Goal: Transaction & Acquisition: Subscribe to service/newsletter

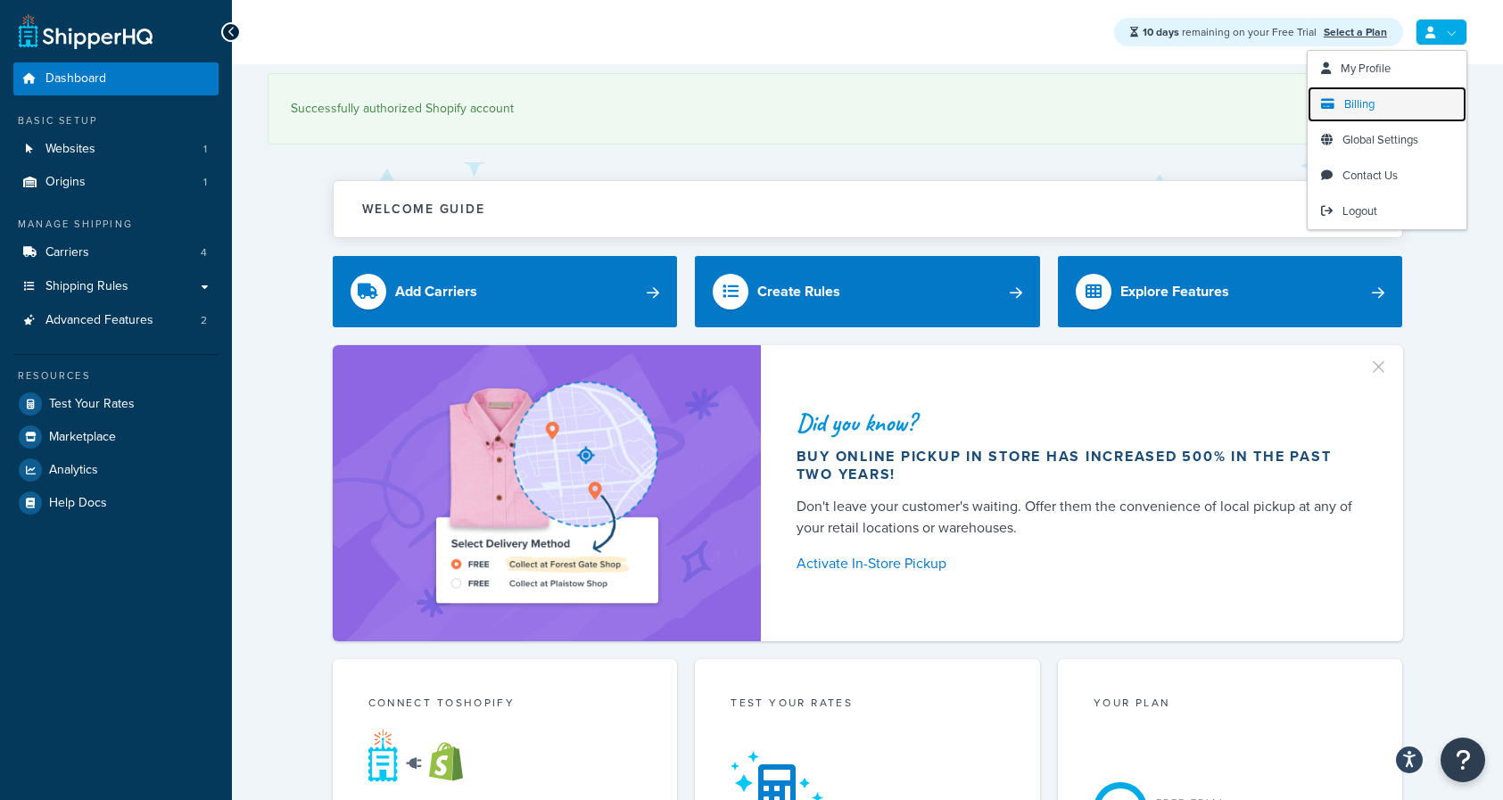
click at [1386, 103] on link "Billing" at bounding box center [1387, 105] width 159 height 36
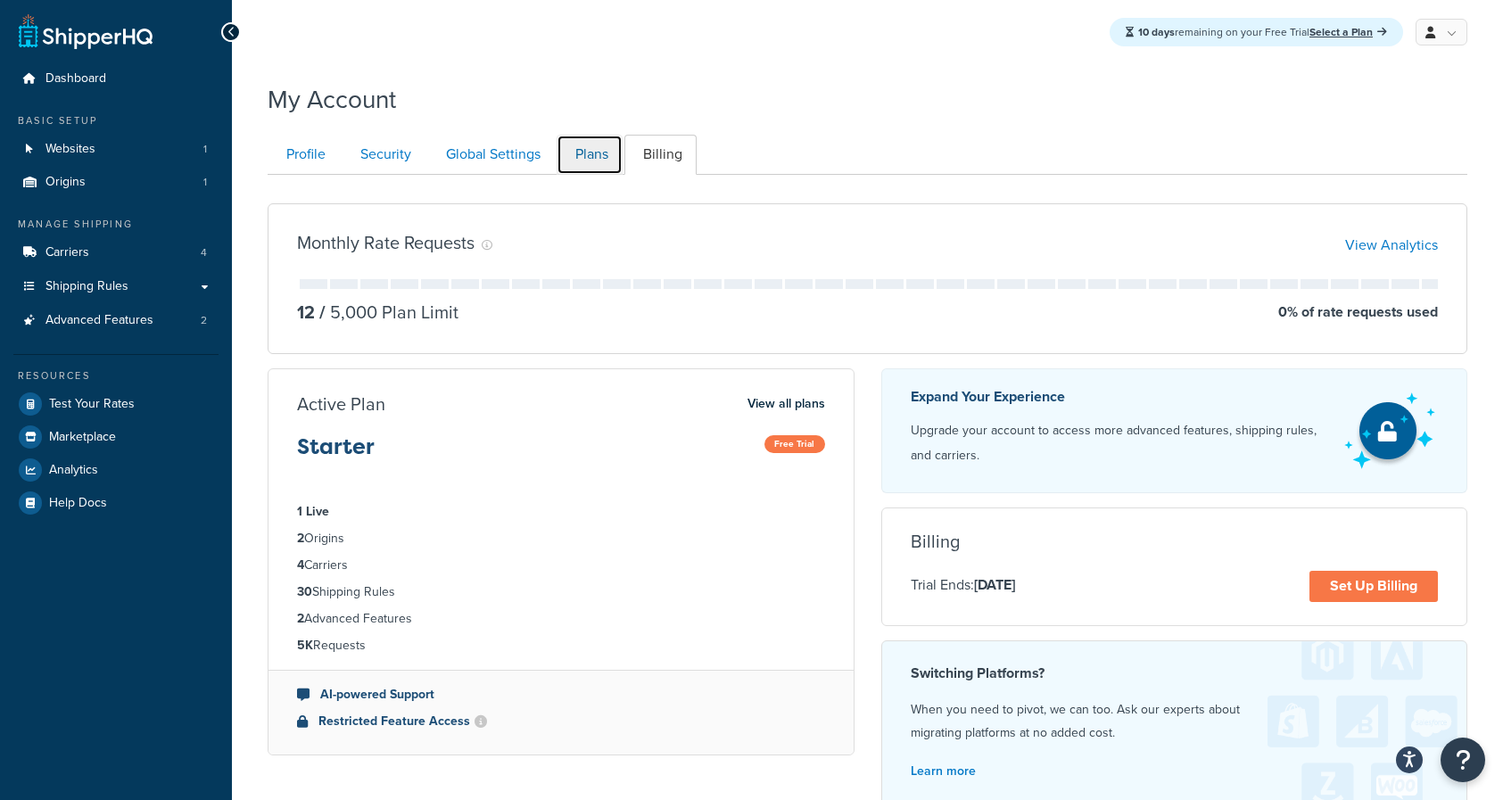
click at [598, 153] on link "Plans" at bounding box center [590, 155] width 66 height 40
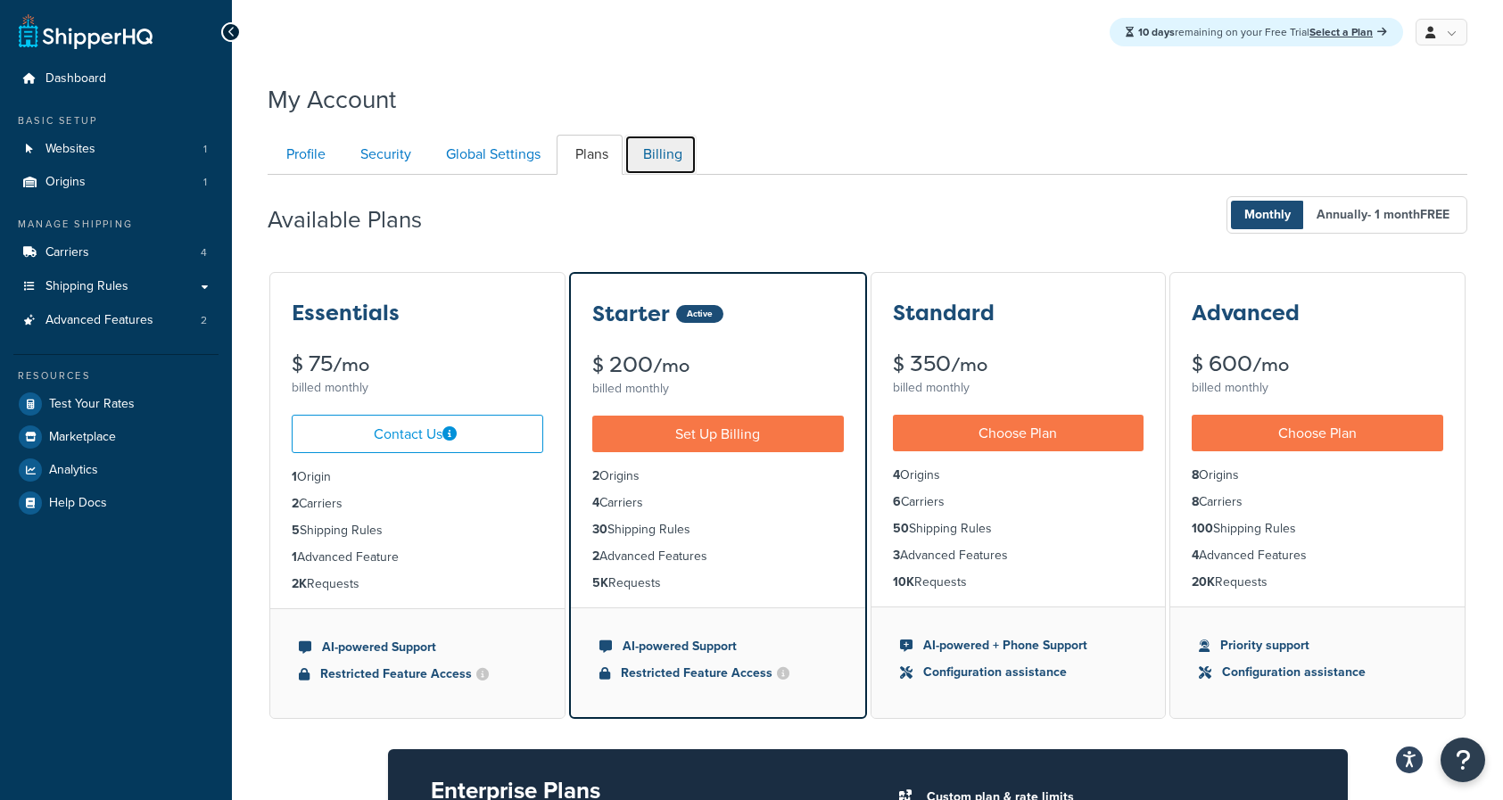
click at [648, 163] on link "Billing" at bounding box center [660, 155] width 72 height 40
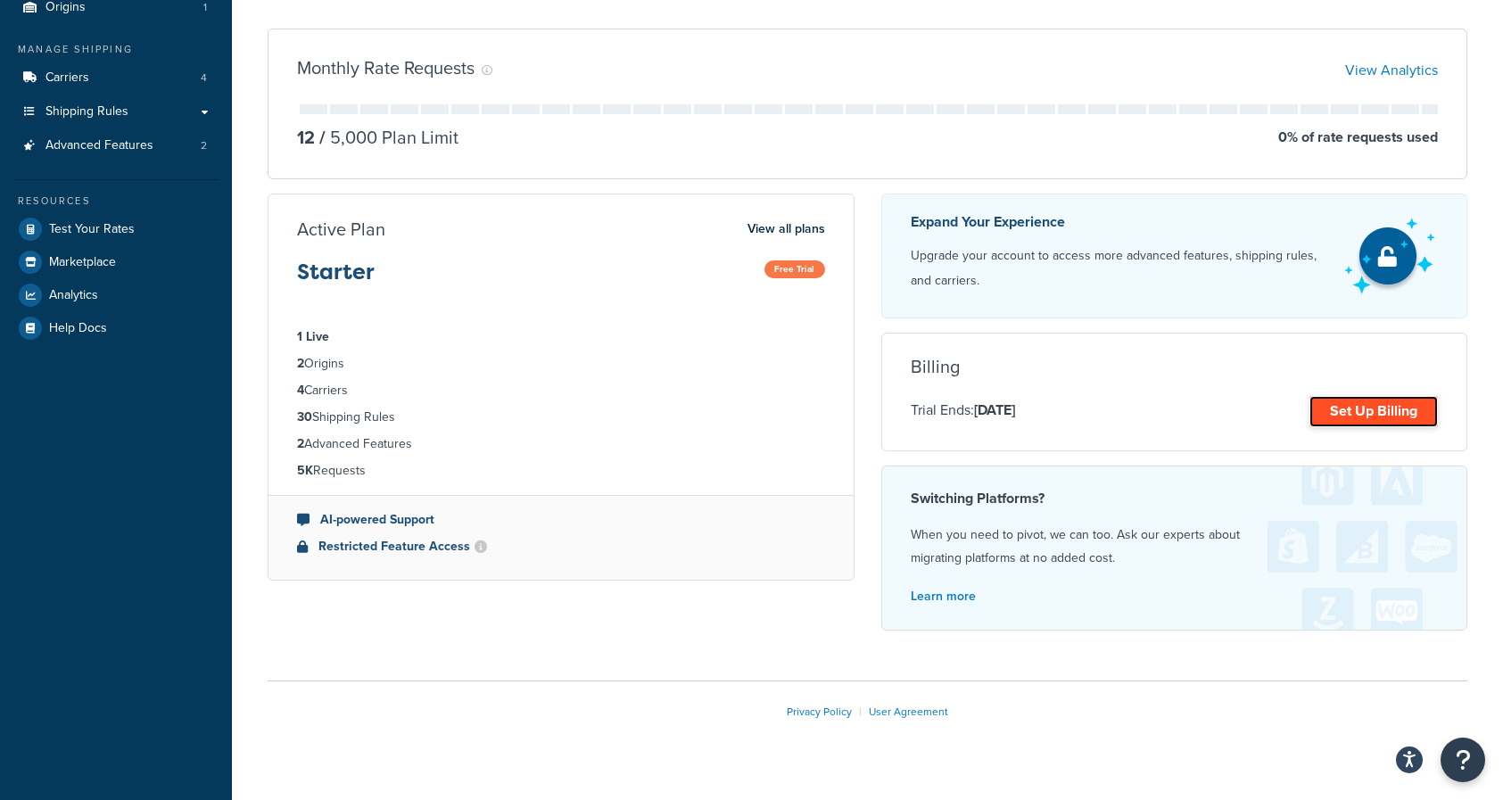
click at [1366, 405] on link "Set Up Billing" at bounding box center [1373, 411] width 128 height 31
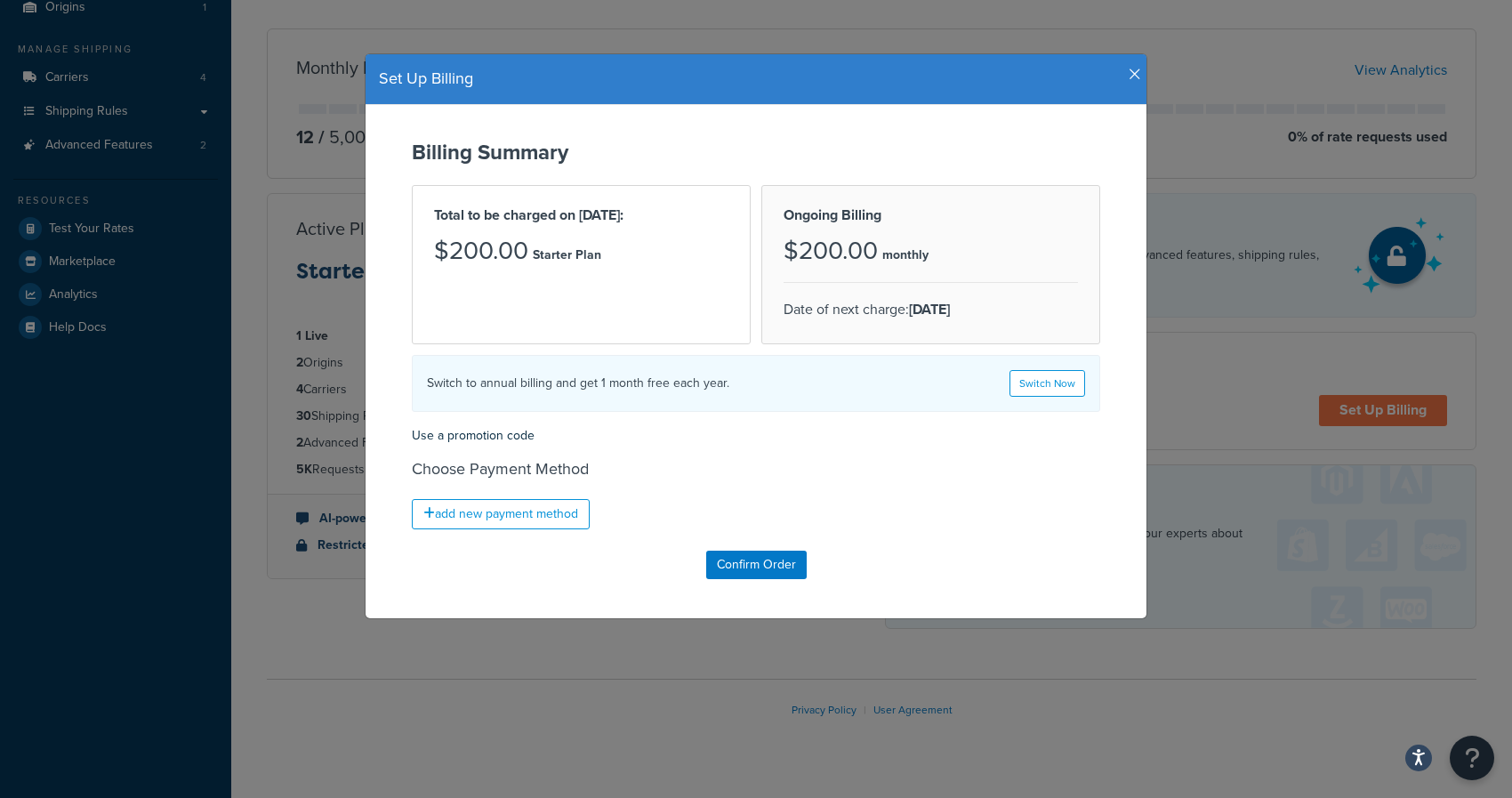
click at [1017, 455] on form "Billing Summary Total to be charged on [DATE]: $200.00 Starter Plan Ongoing Bil…" at bounding box center [756, 360] width 746 height 439
click at [515, 512] on link "add new payment method" at bounding box center [501, 514] width 178 height 30
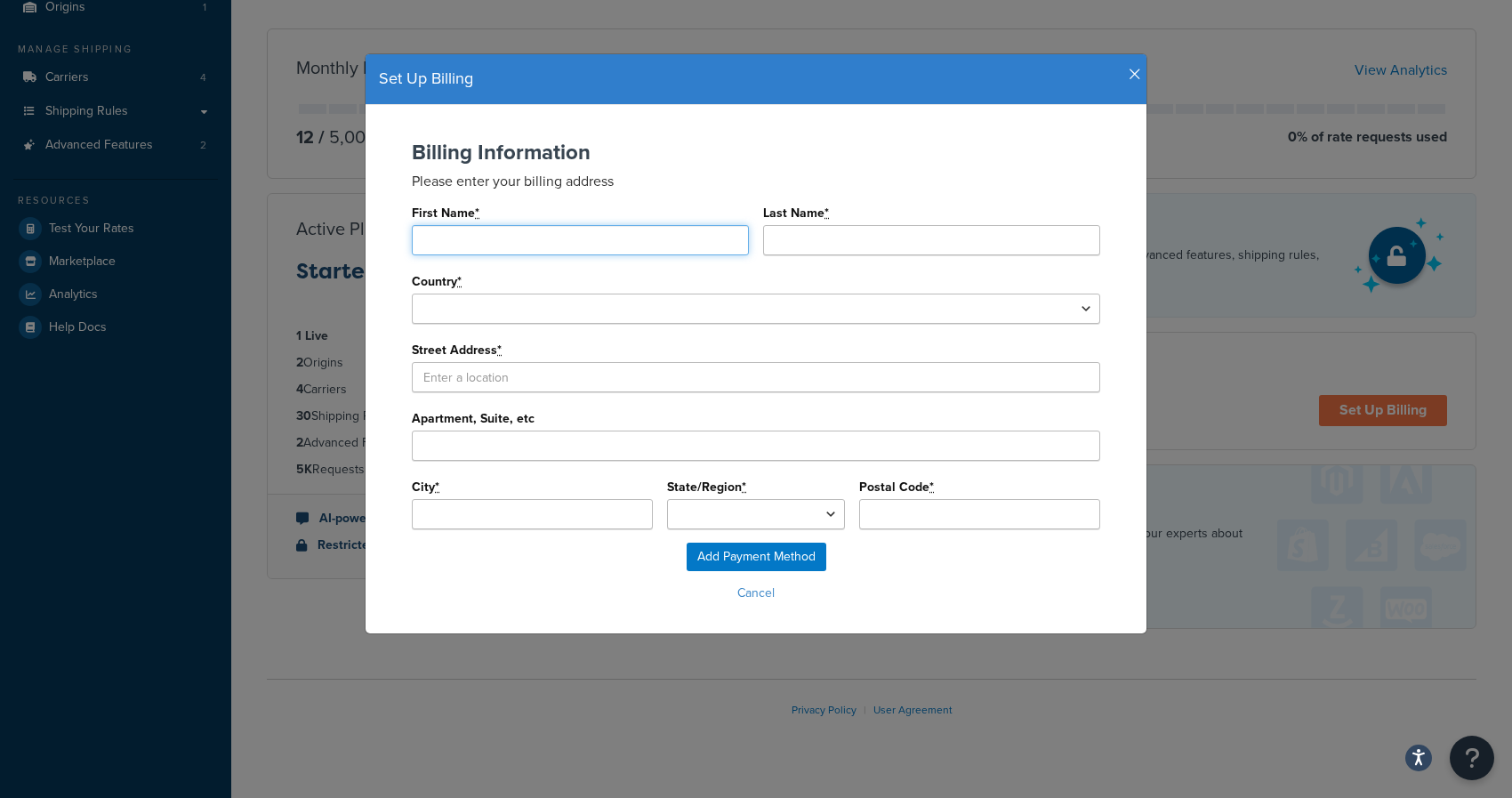
click at [459, 230] on input "First Name *" at bounding box center [580, 240] width 337 height 30
type input "[PERSON_NAME]"
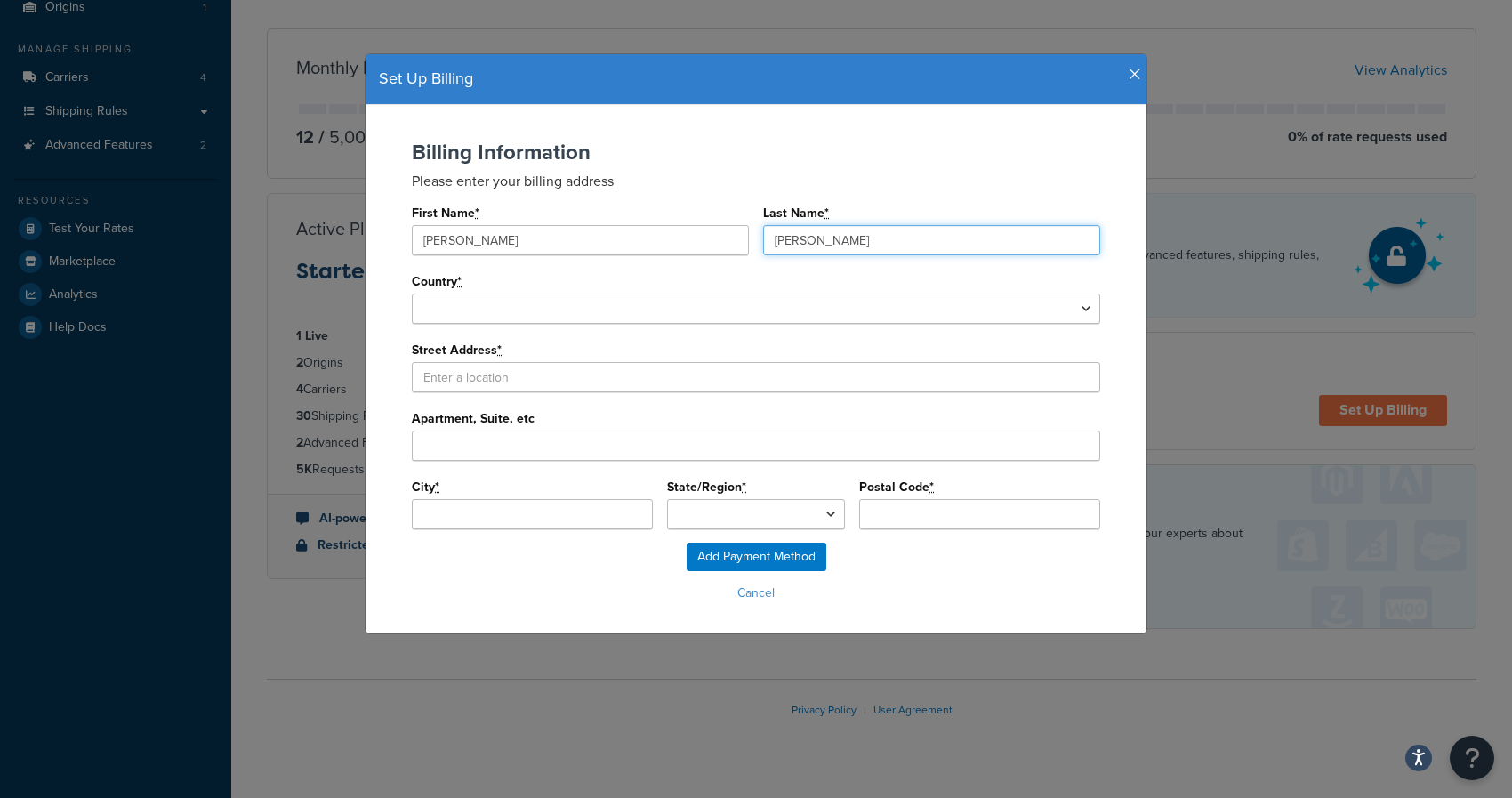
type input "[PERSON_NAME]"
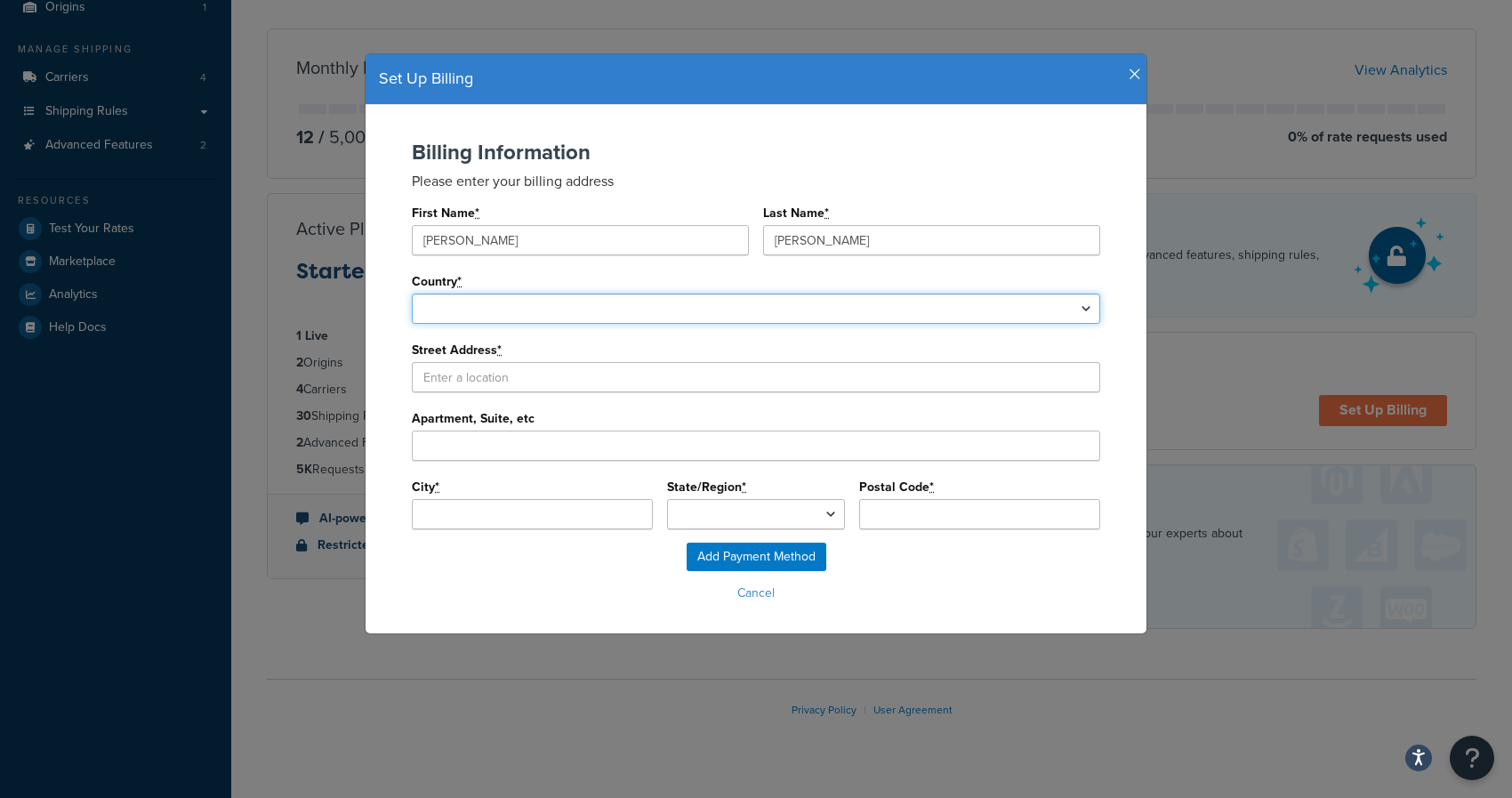
select select "1237"
type input "undefined"
select select "1000"
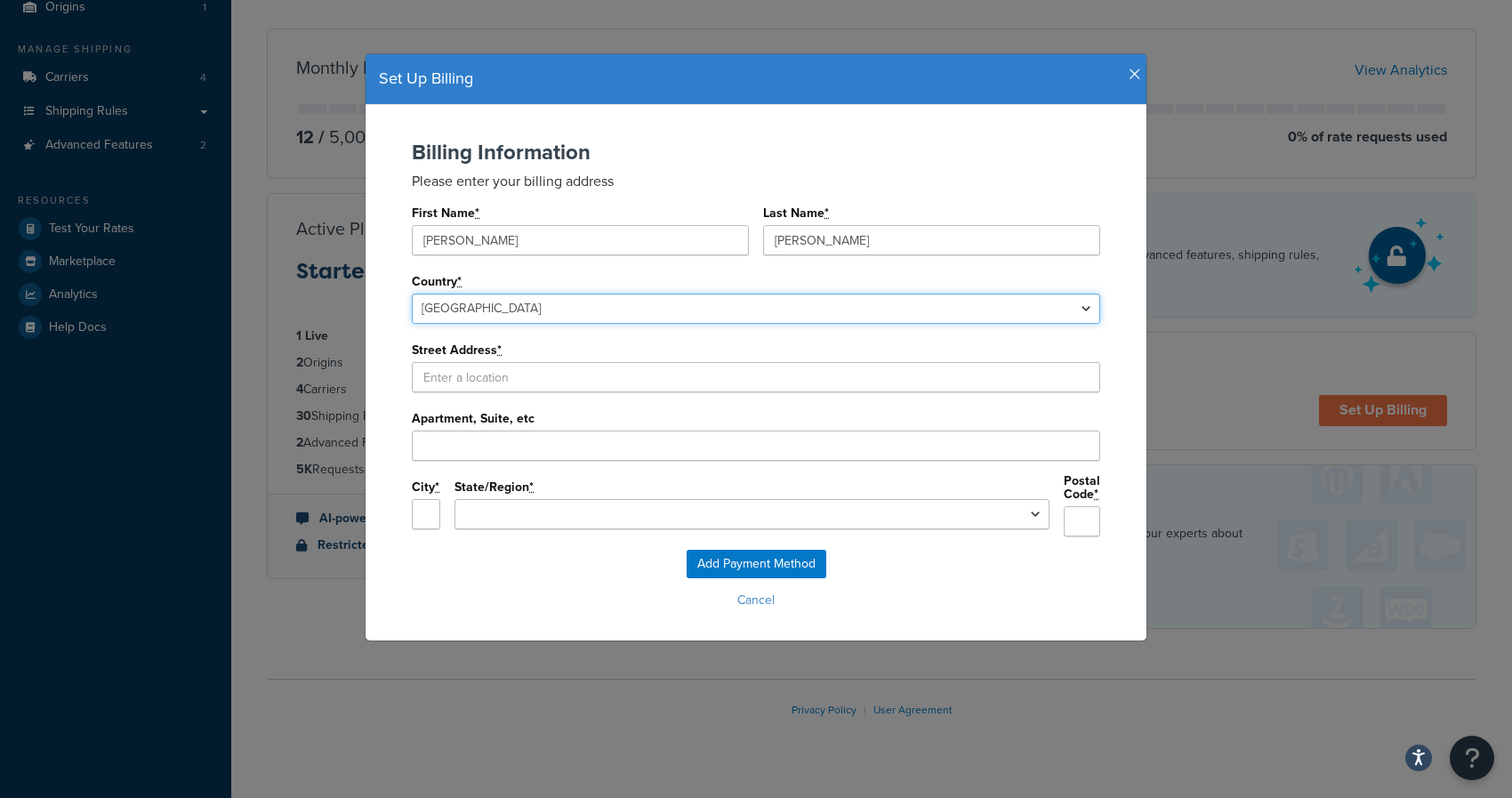
select select
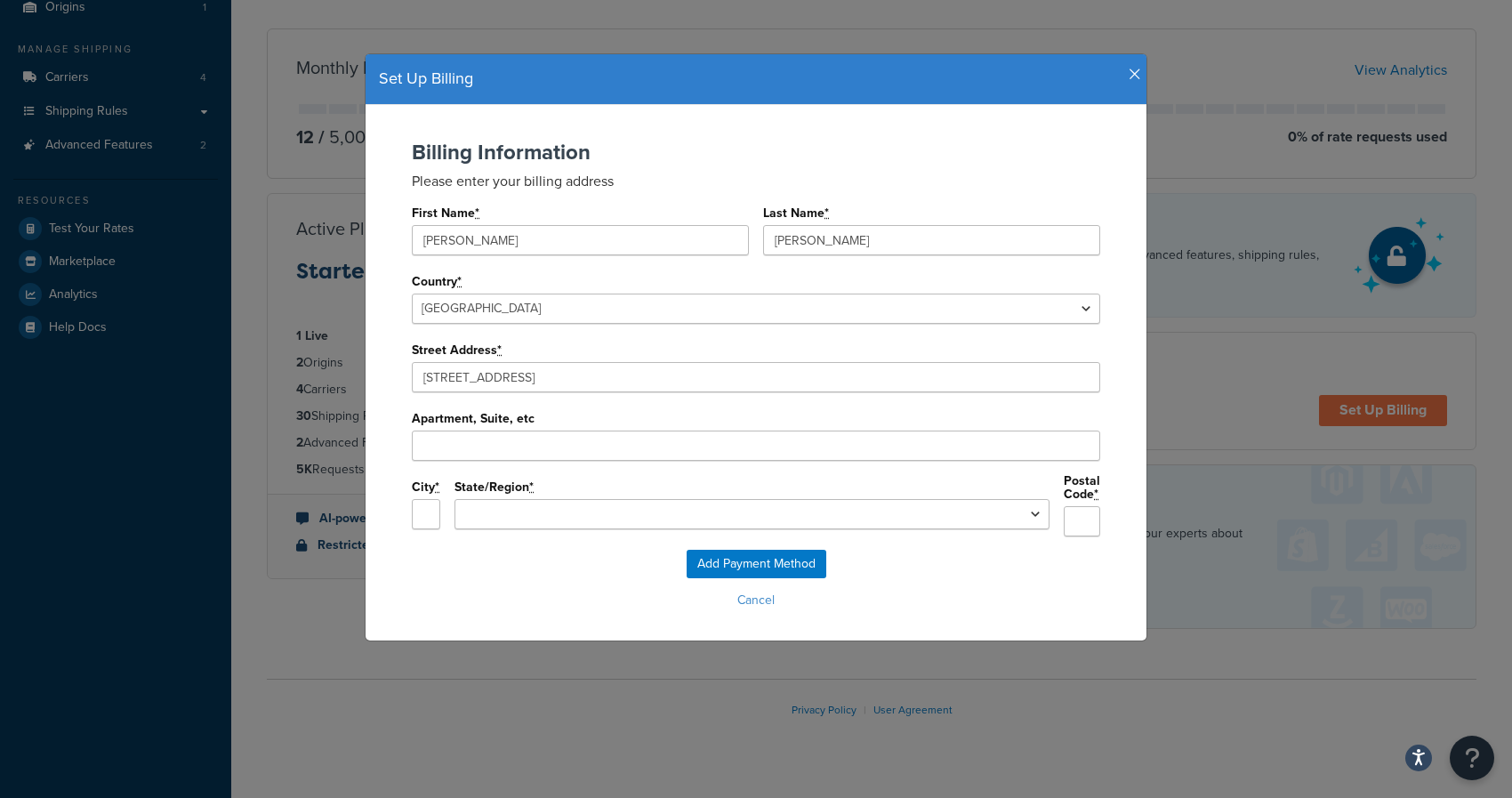
type input "[STREET_ADDRESS]"
type input "[PERSON_NAME][GEOGRAPHIC_DATA]"
select select "FL"
type input "34957"
click at [545, 378] on input "[STREET_ADDRESS]" at bounding box center [756, 377] width 688 height 30
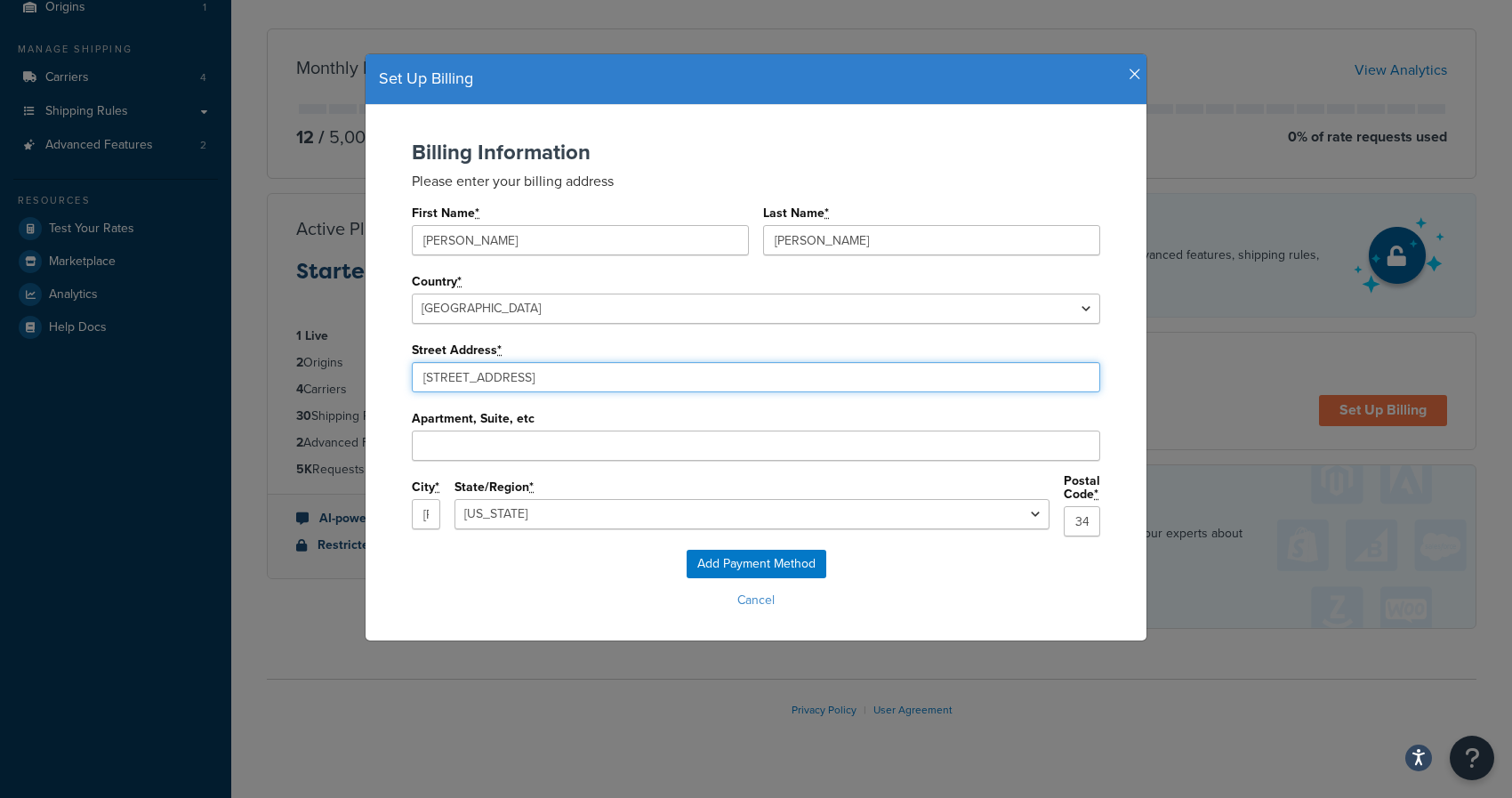
click at [545, 378] on input "[STREET_ADDRESS]" at bounding box center [756, 377] width 688 height 30
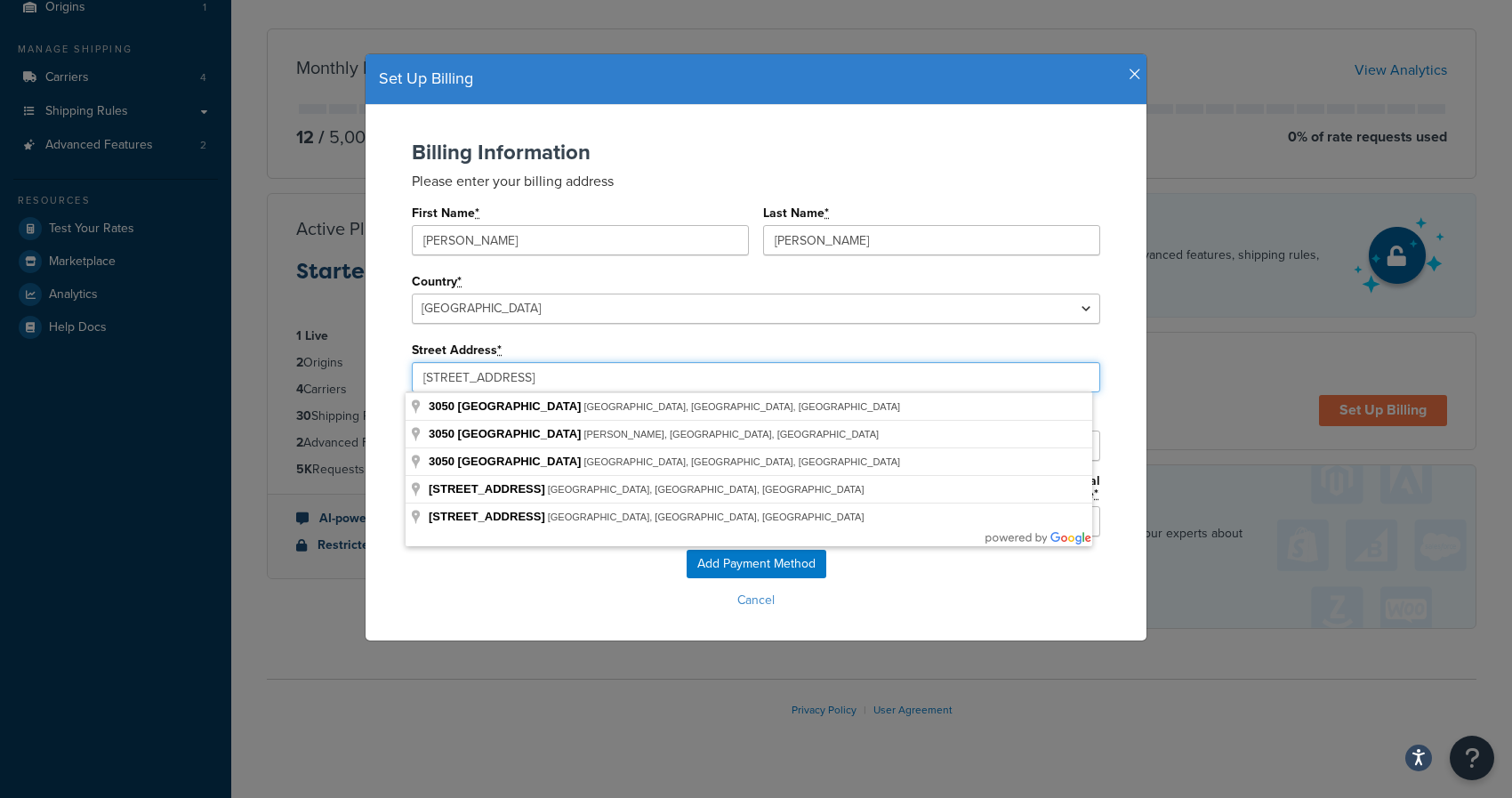
click at [468, 379] on input "[STREET_ADDRESS]" at bounding box center [756, 377] width 688 height 30
drag, startPoint x: 455, startPoint y: 376, endPoint x: 702, endPoint y: 365, distance: 247.2
click at [701, 365] on input "[STREET_ADDRESS]" at bounding box center [756, 377] width 688 height 30
click at [690, 366] on input "[STREET_ADDRESS]" at bounding box center [756, 377] width 688 height 30
drag, startPoint x: 605, startPoint y: 377, endPoint x: 450, endPoint y: 376, distance: 155.0
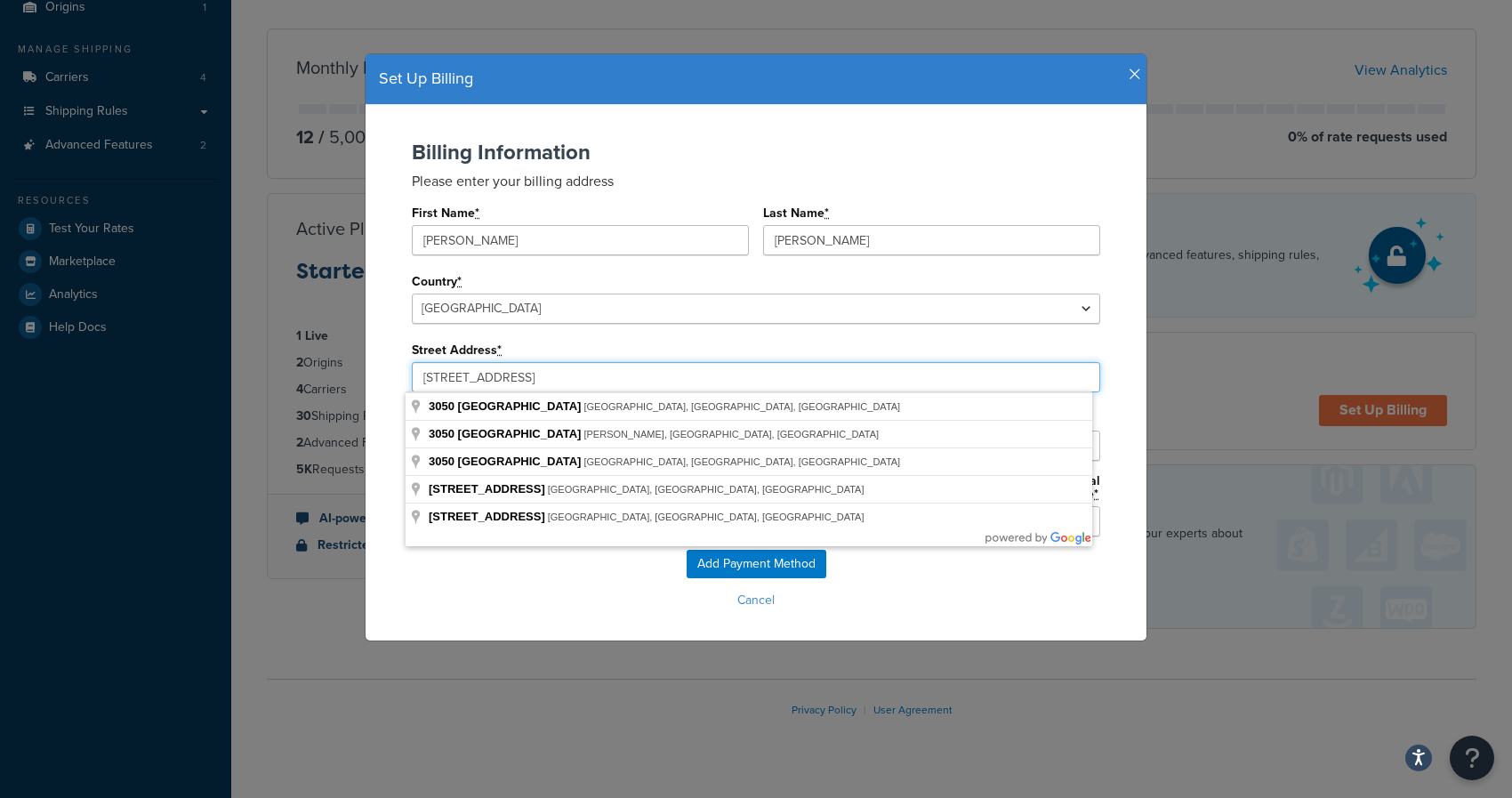
click at [450, 376] on input "[STREET_ADDRESS]" at bounding box center [756, 377] width 688 height 30
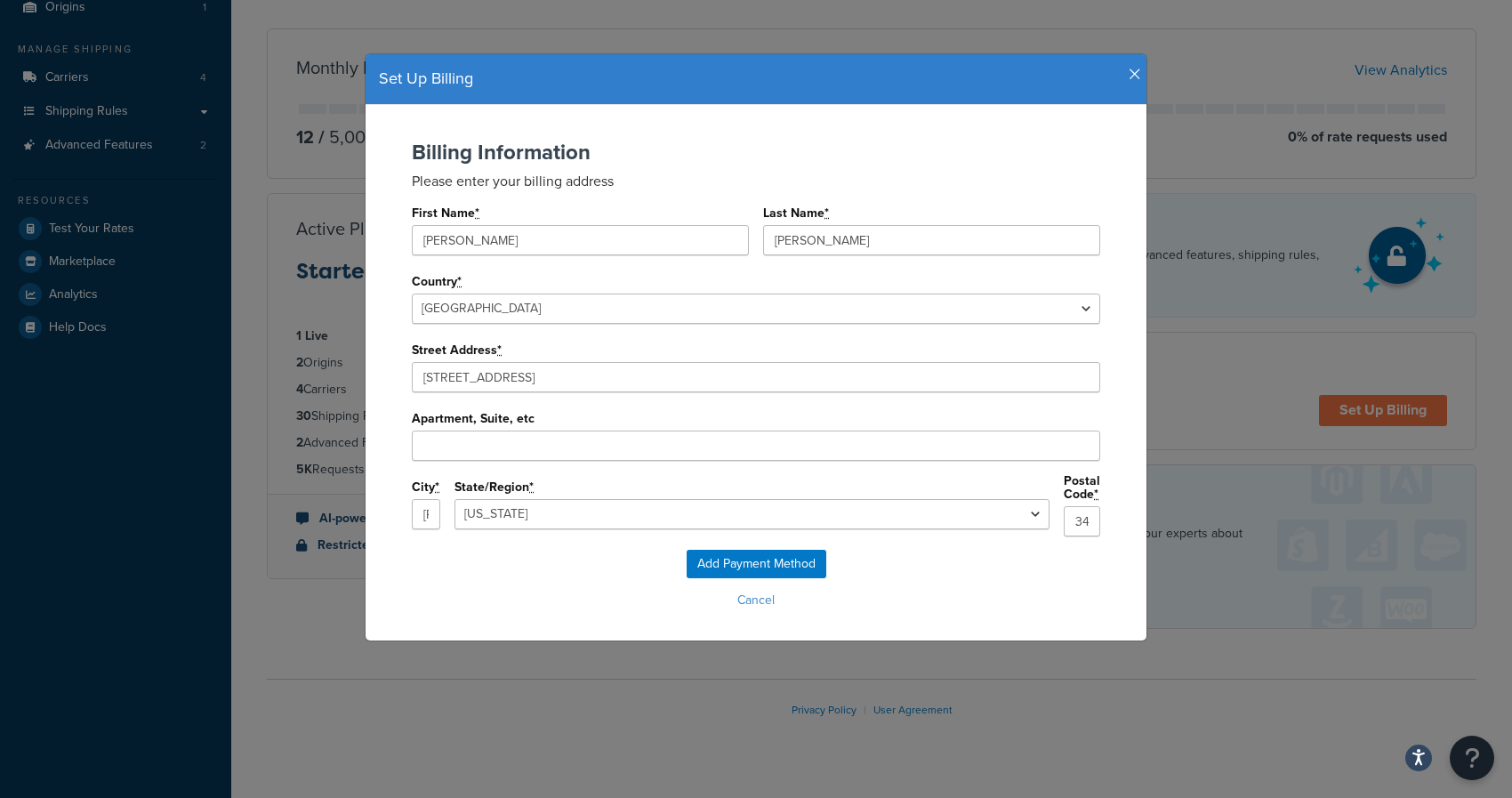
type input "[STREET_ADDRESS]"
type input "[PERSON_NAME]"
type input "34994"
click at [750, 562] on input "Add Payment Method" at bounding box center [757, 564] width 140 height 29
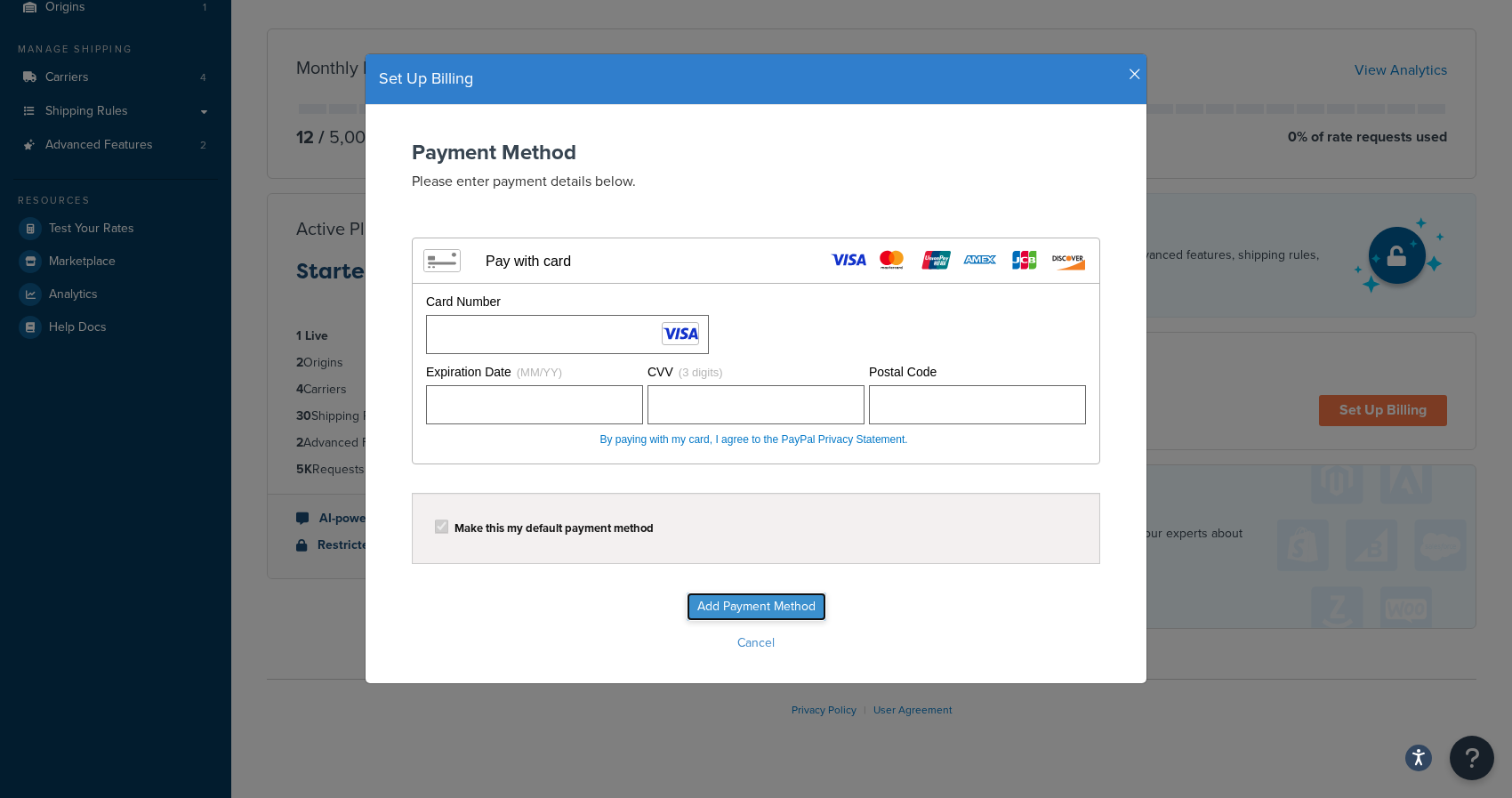
click at [753, 613] on input "Add Payment Method" at bounding box center [757, 606] width 140 height 29
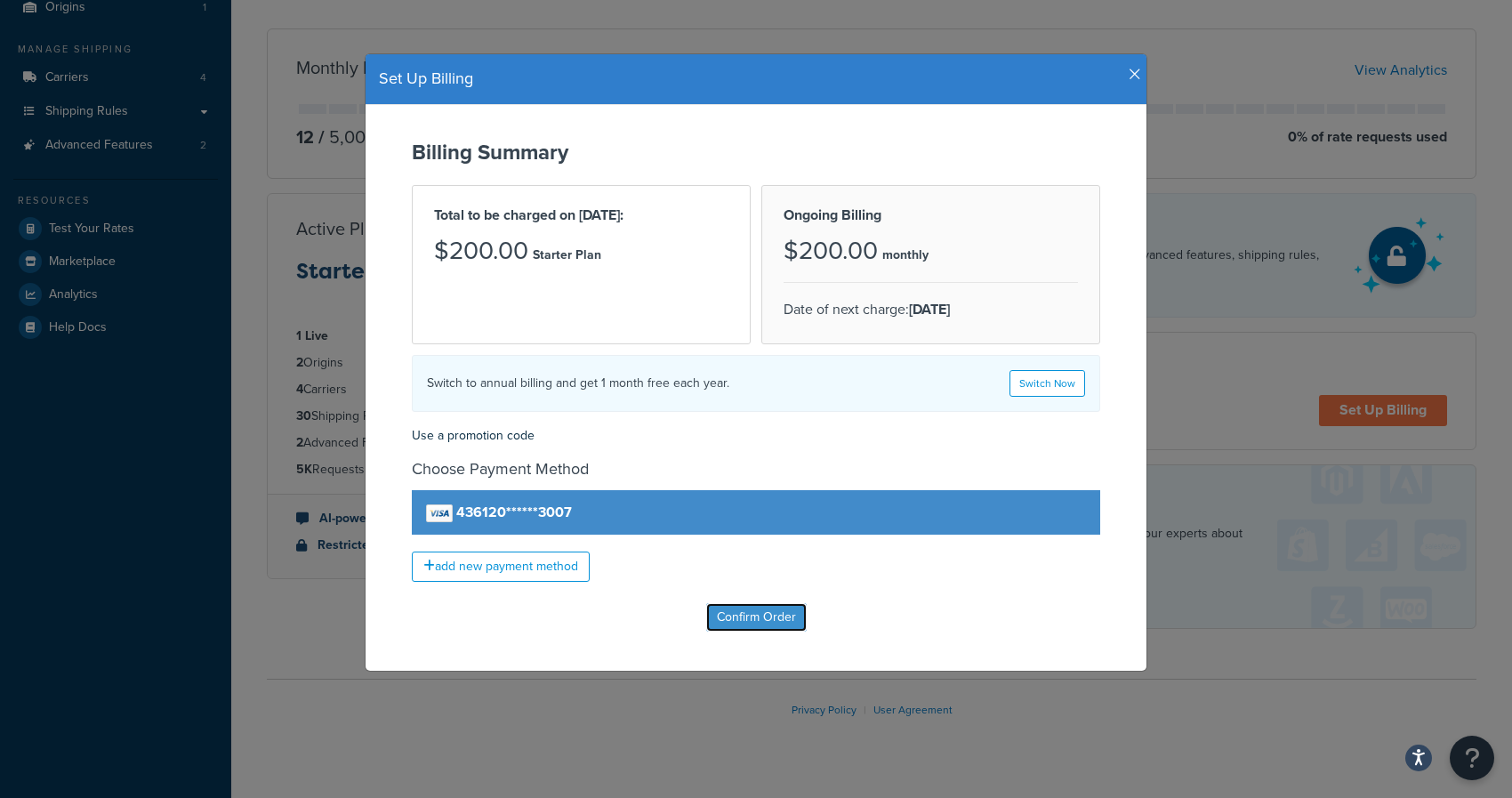
drag, startPoint x: 744, startPoint y: 623, endPoint x: 1073, endPoint y: 604, distance: 329.5
click at [744, 623] on input "Confirm Order" at bounding box center [756, 617] width 101 height 29
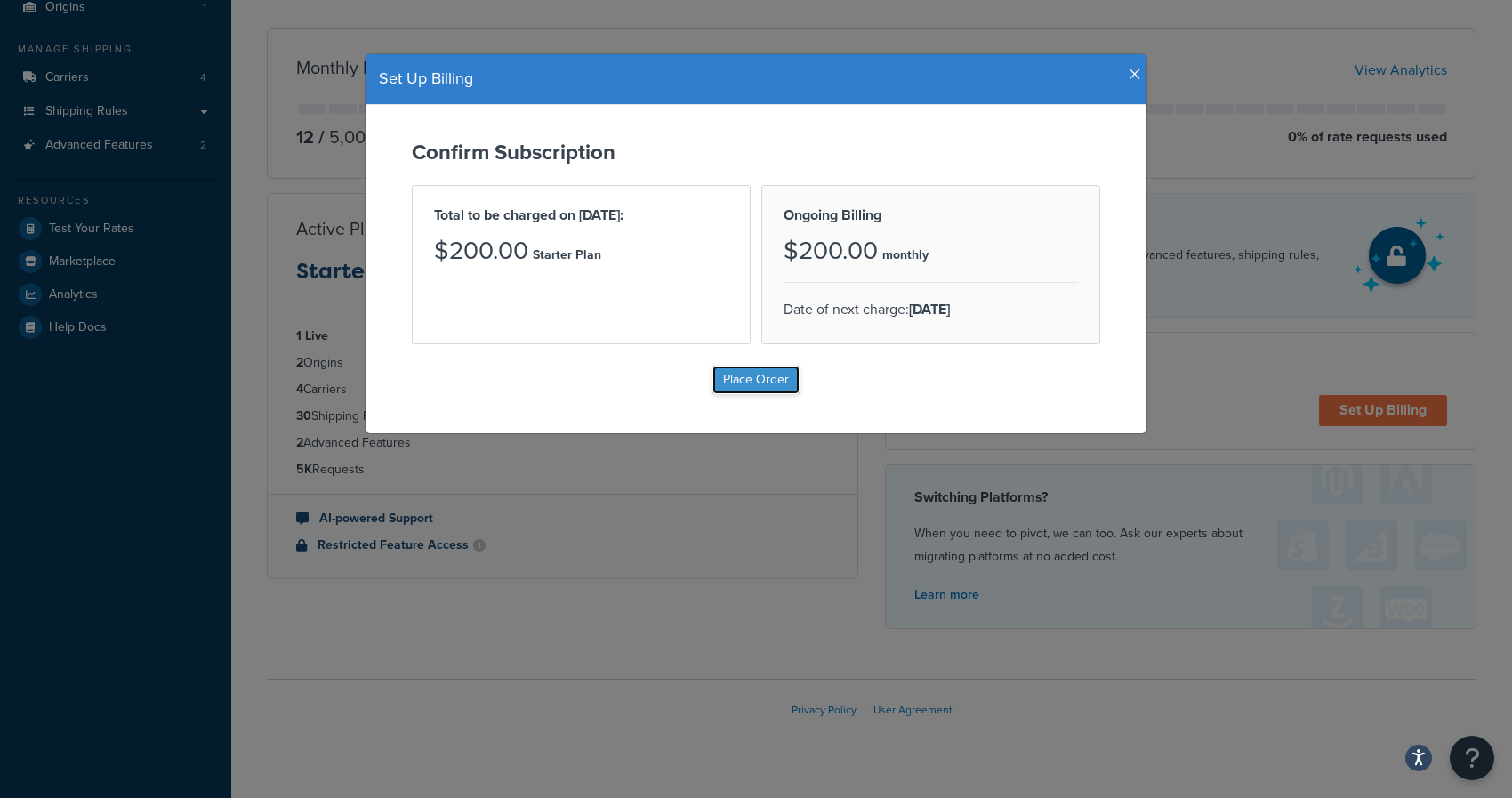
click at [754, 381] on input "Place Order" at bounding box center [756, 380] width 87 height 29
type input "Place Order"
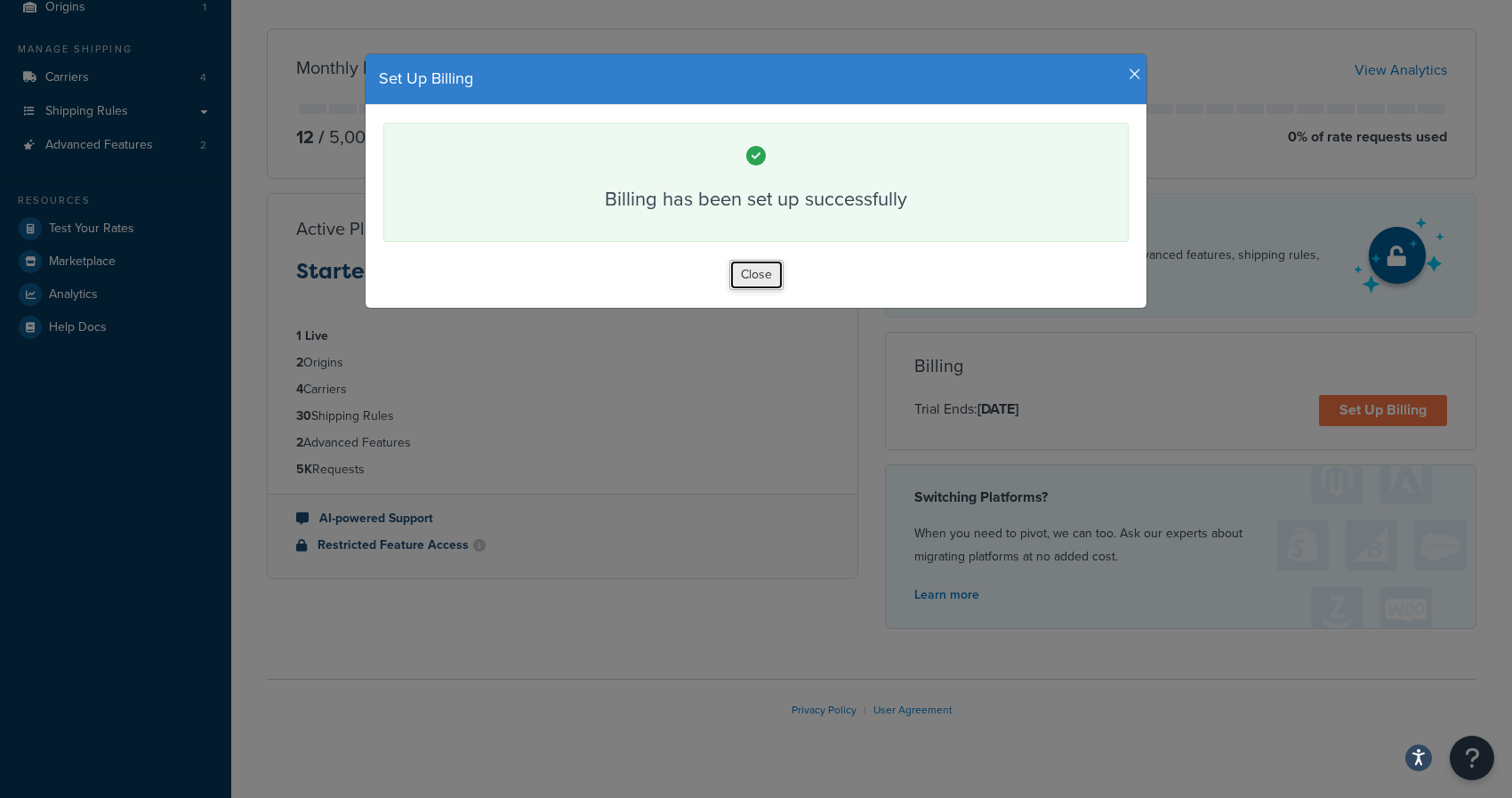
click at [764, 276] on button "Close" at bounding box center [756, 274] width 54 height 30
